Goal: Check status

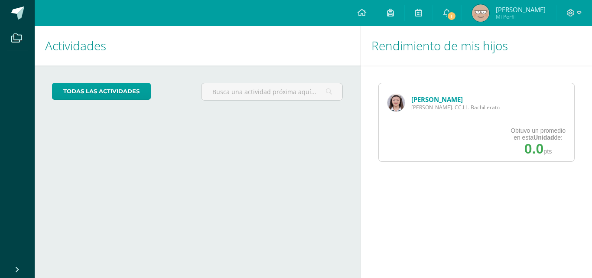
click at [400, 104] on img at bounding box center [396, 102] width 17 height 17
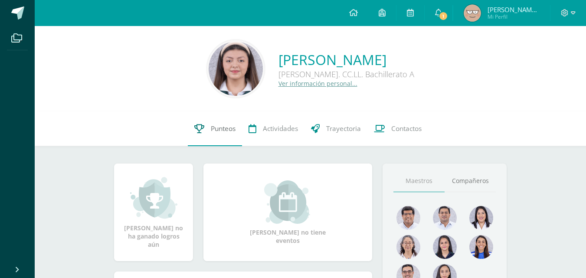
click at [226, 126] on span "Punteos" at bounding box center [223, 128] width 25 height 9
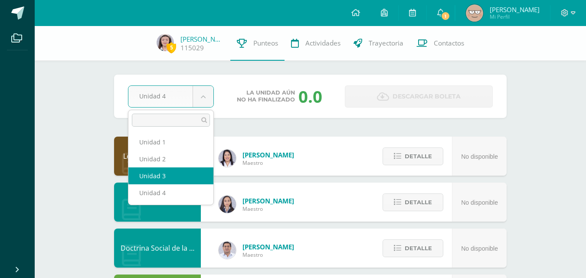
select select "Unidad 3"
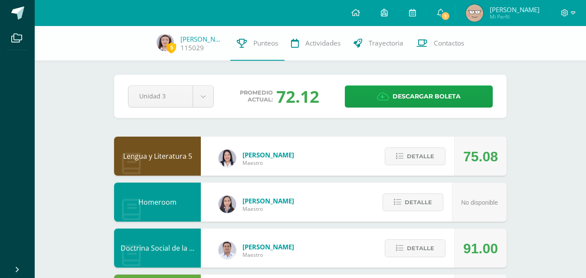
scroll to position [133, 0]
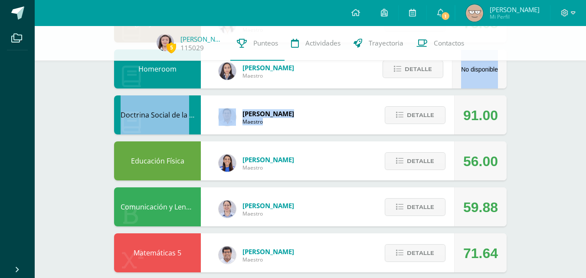
drag, startPoint x: 531, startPoint y: 115, endPoint x: 538, endPoint y: 75, distance: 40.5
click at [538, 75] on div "5 [PERSON_NAME] 115029 Punteos Actividades Trayectoria Contactos Pendiente Unid…" at bounding box center [310, 252] width 551 height 719
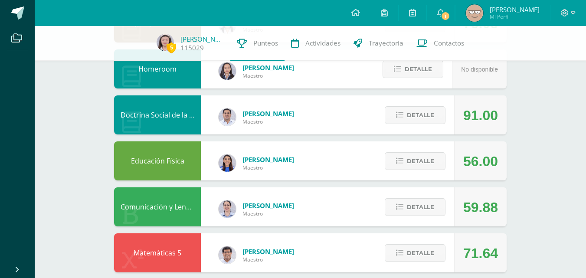
click at [539, 150] on div "5 [PERSON_NAME] 115029 Punteos Actividades Trayectoria Contactos Pendiente Unid…" at bounding box center [310, 252] width 551 height 719
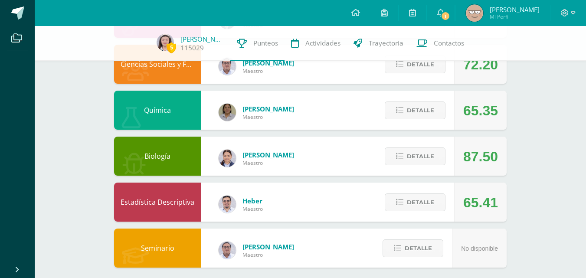
scroll to position [467, 0]
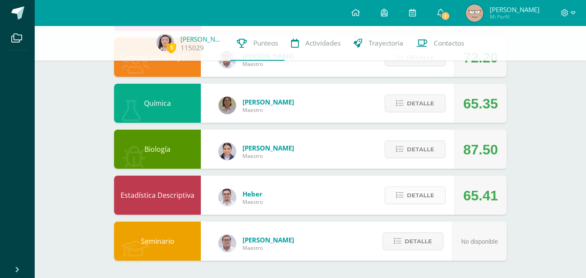
click at [419, 198] on span "Detalle" at bounding box center [420, 195] width 27 height 16
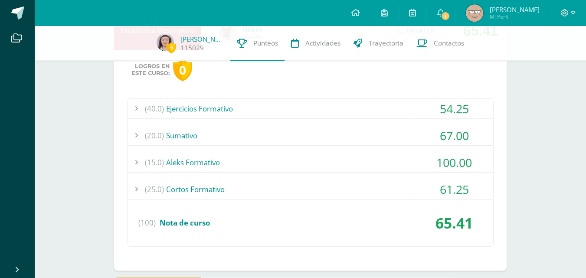
scroll to position [646, 0]
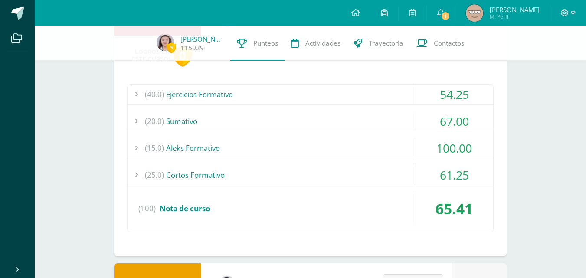
click at [392, 173] on div "(25.0) Cortos Formativo" at bounding box center [311, 175] width 366 height 20
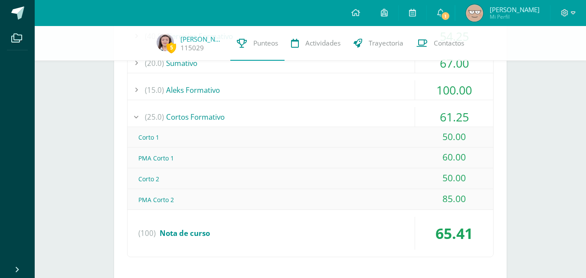
scroll to position [718, 0]
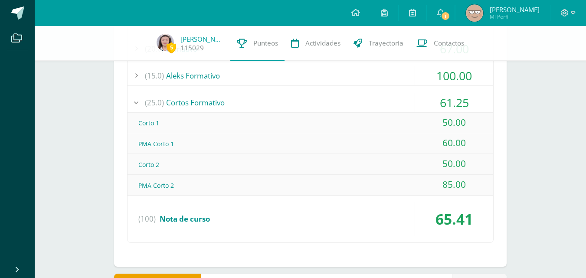
click at [370, 95] on div "(25.0) Cortos Formativo" at bounding box center [311, 103] width 366 height 20
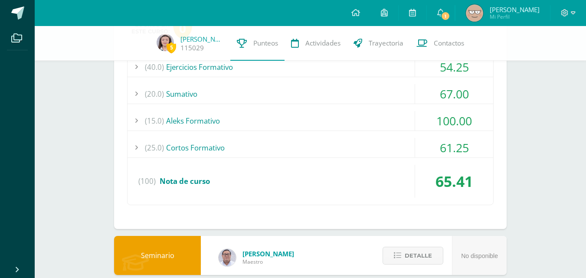
scroll to position [630, 0]
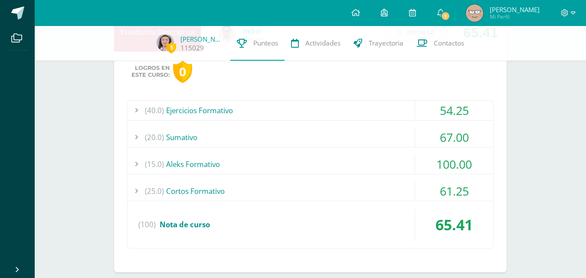
click at [327, 133] on div "(20.0) [GEOGRAPHIC_DATA]" at bounding box center [311, 138] width 366 height 20
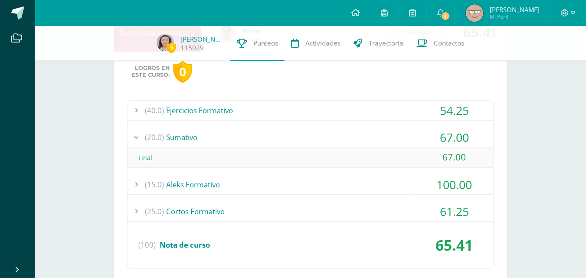
click at [327, 133] on div "(20.0) [GEOGRAPHIC_DATA]" at bounding box center [311, 138] width 366 height 20
